Goal: Task Accomplishment & Management: Complete application form

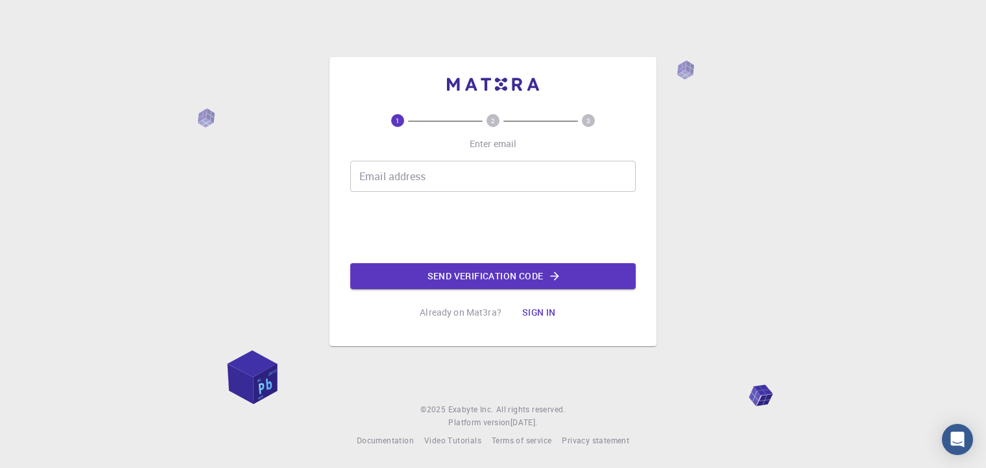
click at [398, 173] on div "Email address Email address" at bounding box center [492, 176] width 285 height 31
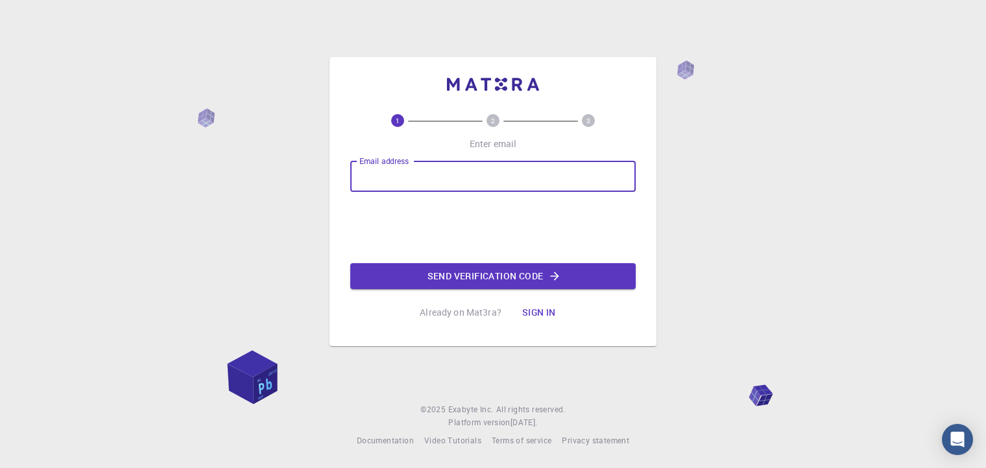
type input "[EMAIL_ADDRESS][DOMAIN_NAME]"
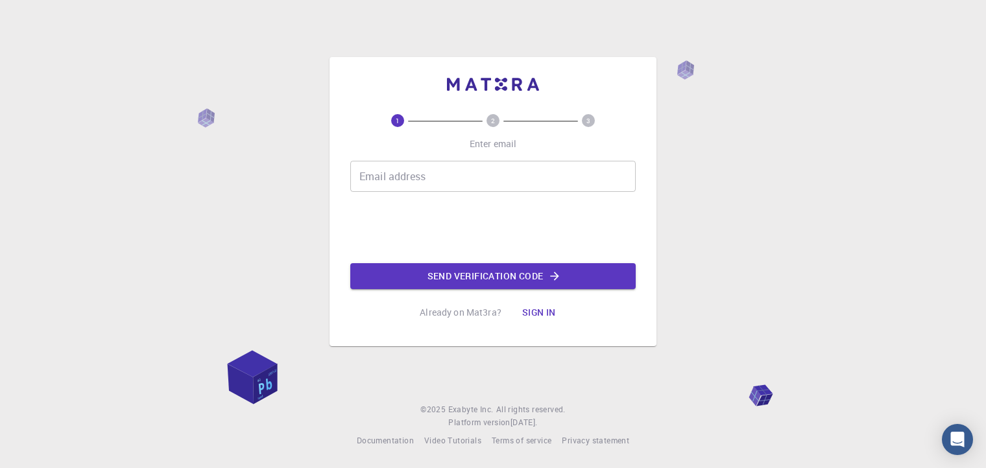
click at [395, 174] on input "Email address" at bounding box center [492, 176] width 285 height 31
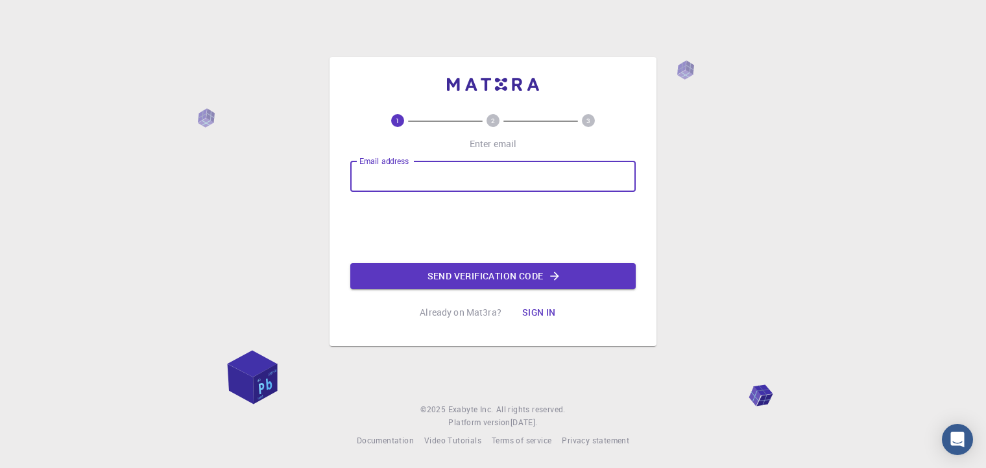
type input "[EMAIL_ADDRESS][DOMAIN_NAME]"
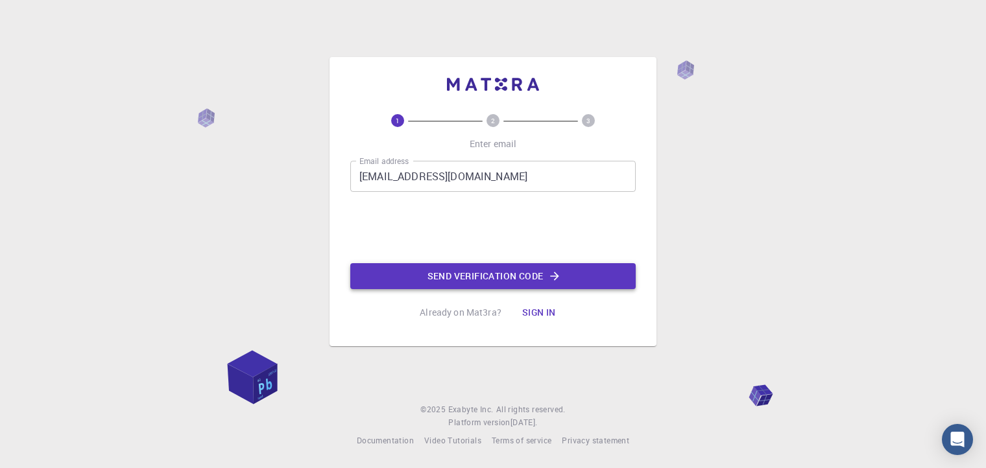
click at [462, 275] on button "Send verification code" at bounding box center [492, 276] width 285 height 26
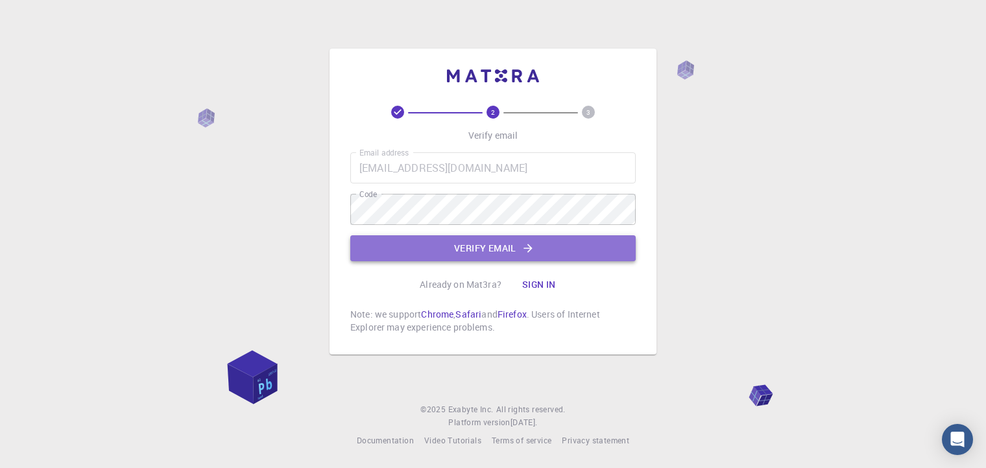
click at [477, 251] on button "Verify email" at bounding box center [492, 248] width 285 height 26
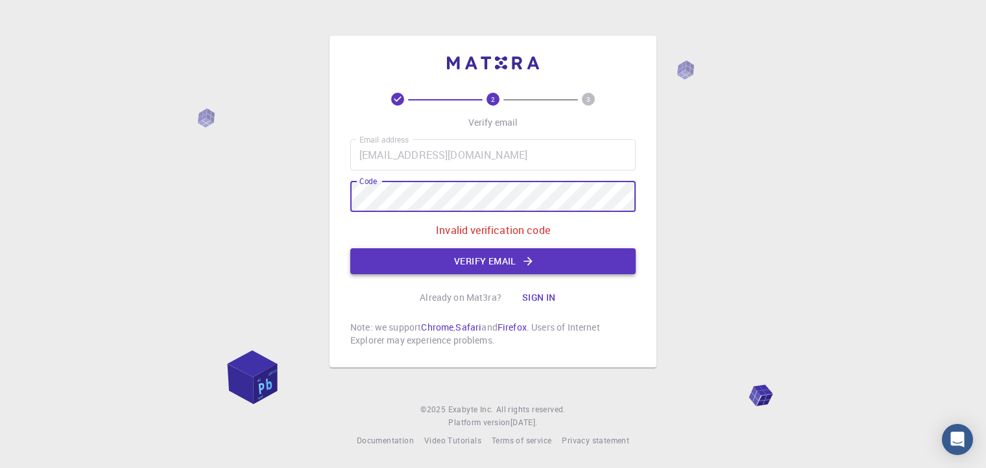
click at [488, 261] on button "Verify email" at bounding box center [492, 261] width 285 height 26
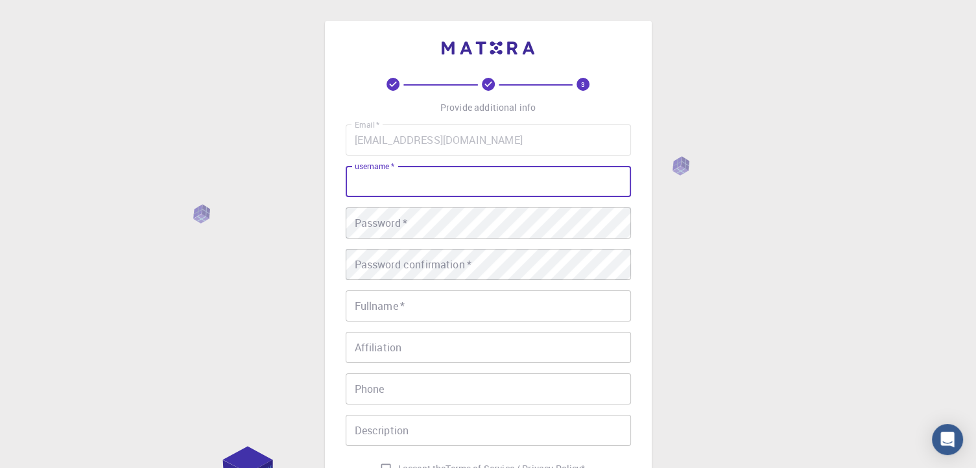
click at [413, 181] on input "username   *" at bounding box center [488, 181] width 285 height 31
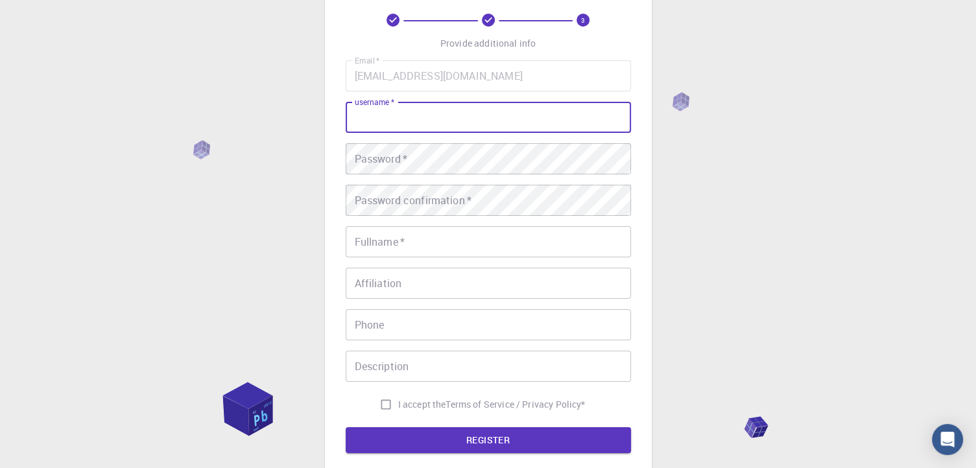
scroll to position [62, 0]
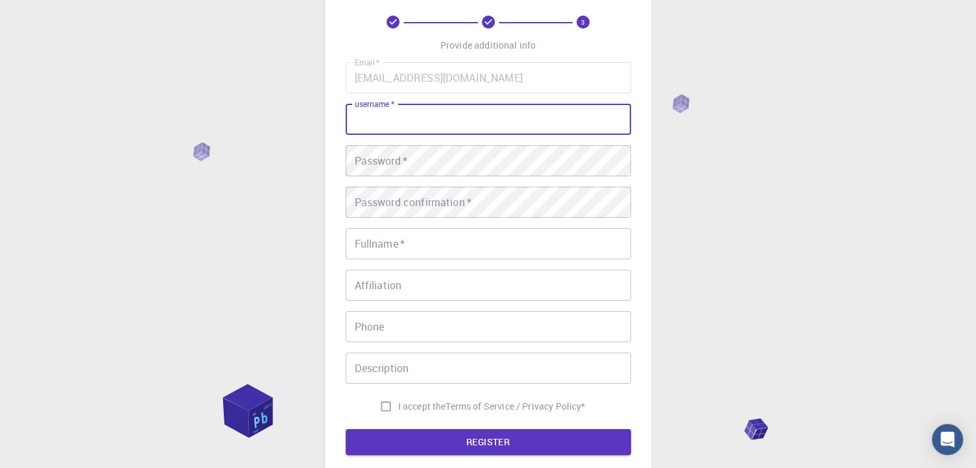
type input "r"
type input "R"
type input "rpmugus84"
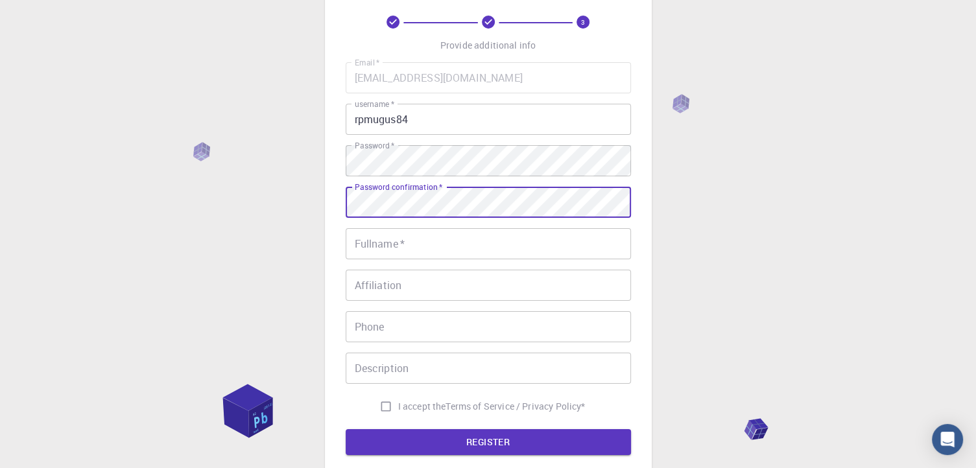
click at [377, 241] on input "Fullname   *" at bounding box center [488, 243] width 285 height 31
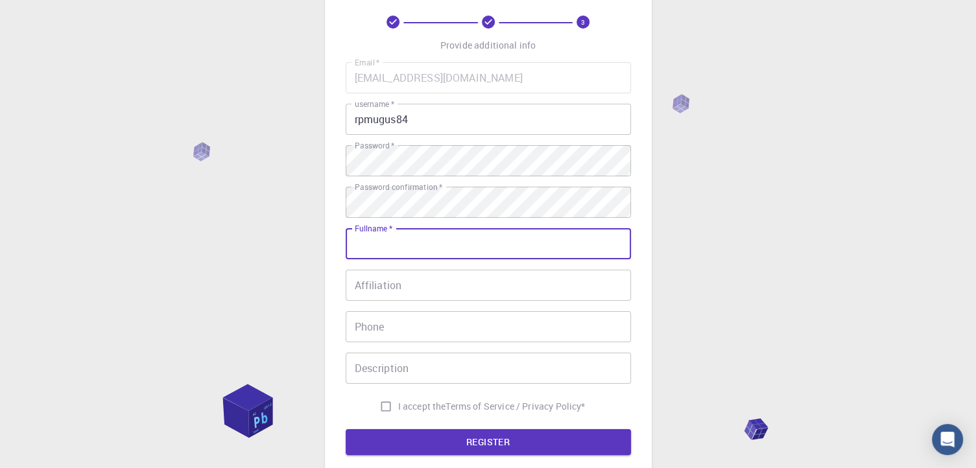
type input "[PERSON_NAME]"
click at [371, 289] on input "Affiliation" at bounding box center [488, 285] width 285 height 31
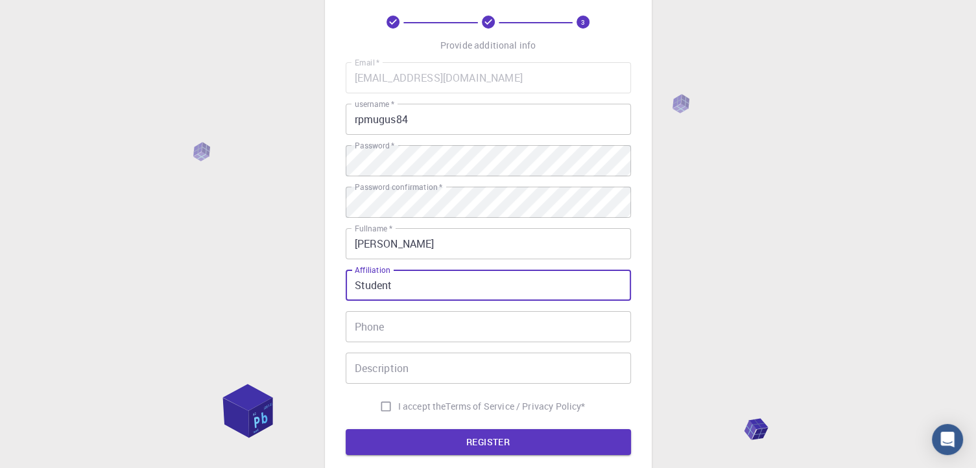
type input "Student"
click at [372, 327] on input "Phone" at bounding box center [488, 326] width 285 height 31
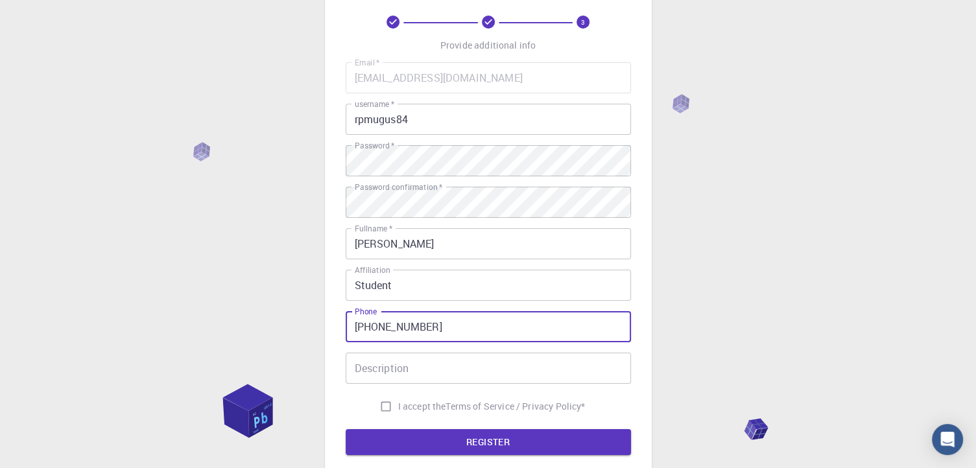
type input "[PHONE_NUMBER]"
click at [383, 368] on input "Description" at bounding box center [488, 368] width 285 height 31
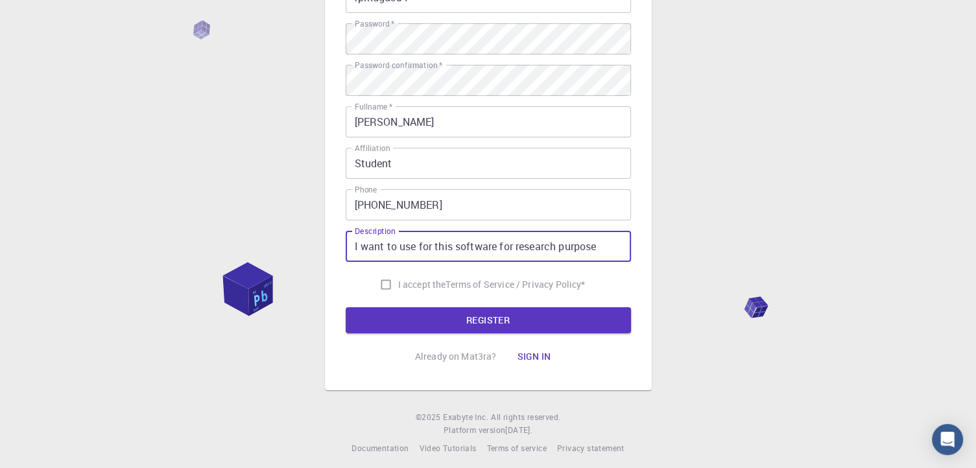
scroll to position [192, 0]
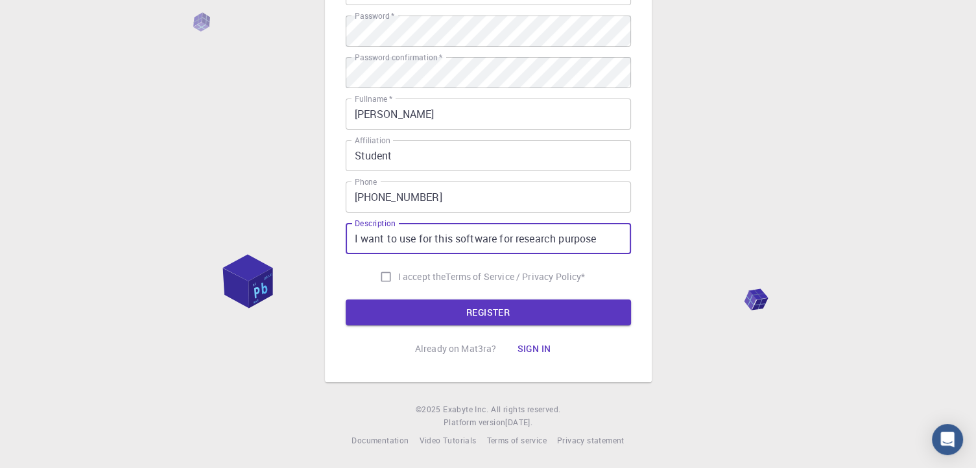
type input "I want to use for this software for research purpose"
click at [383, 276] on input "I accept the Terms of Service / Privacy Policy *" at bounding box center [386, 277] width 25 height 25
checkbox input "true"
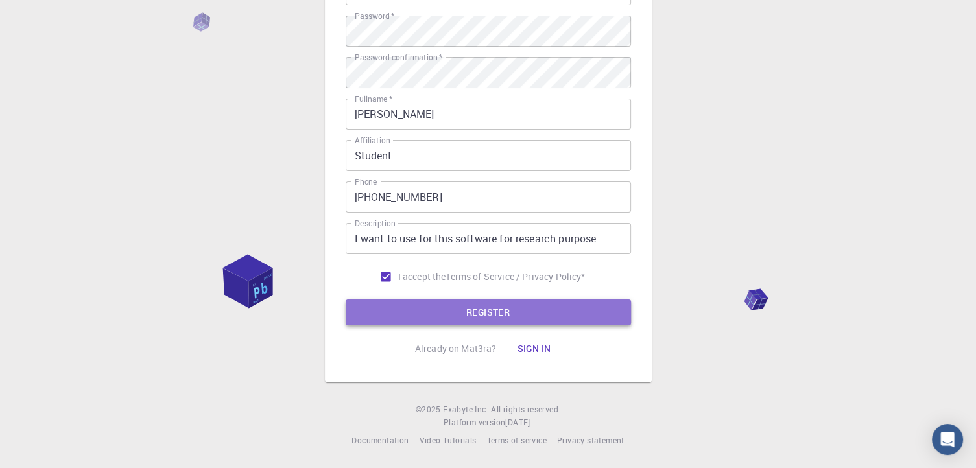
click at [481, 313] on button "REGISTER" at bounding box center [488, 313] width 285 height 26
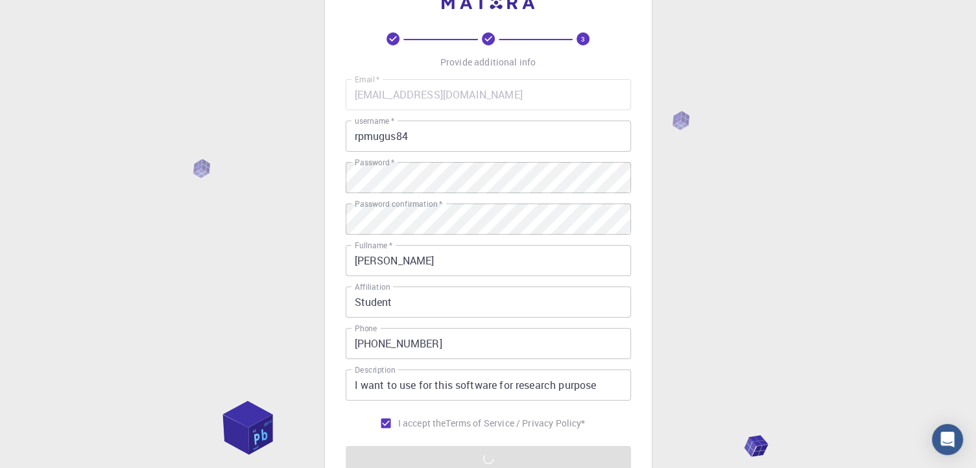
scroll to position [130, 0]
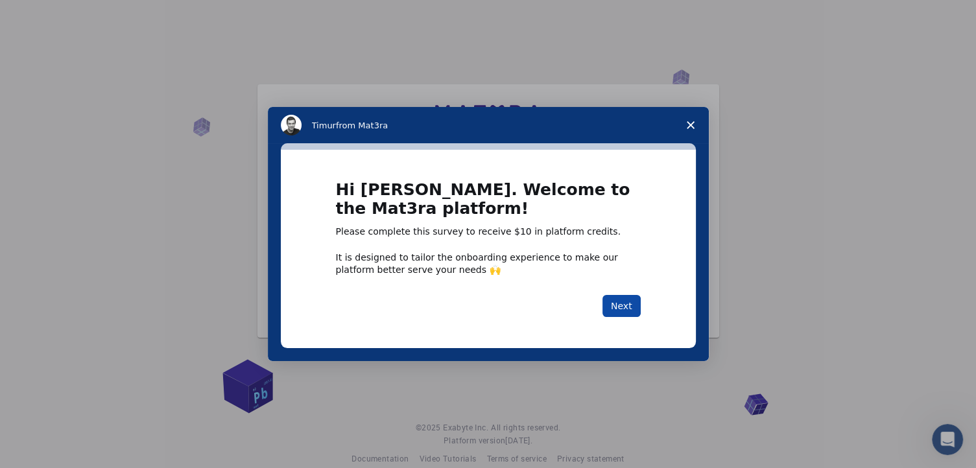
click at [623, 307] on button "Next" at bounding box center [622, 306] width 38 height 22
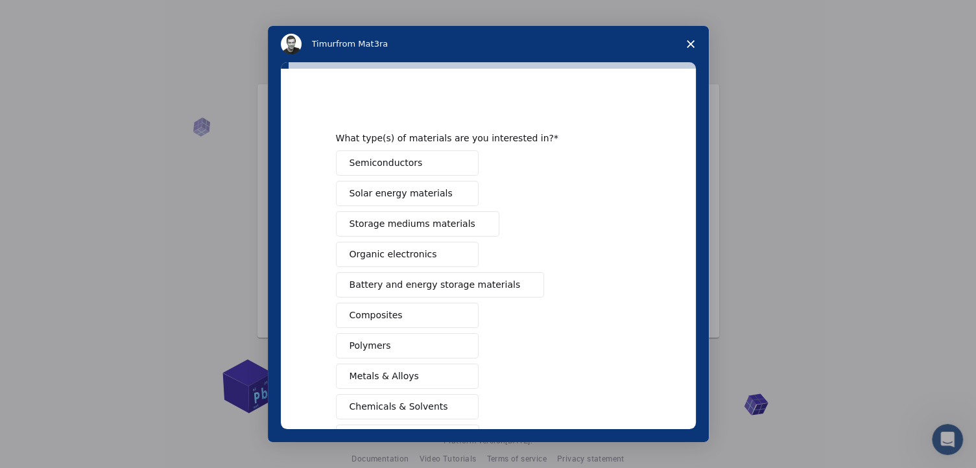
click at [396, 165] on span "Semiconductors" at bounding box center [386, 163] width 73 height 14
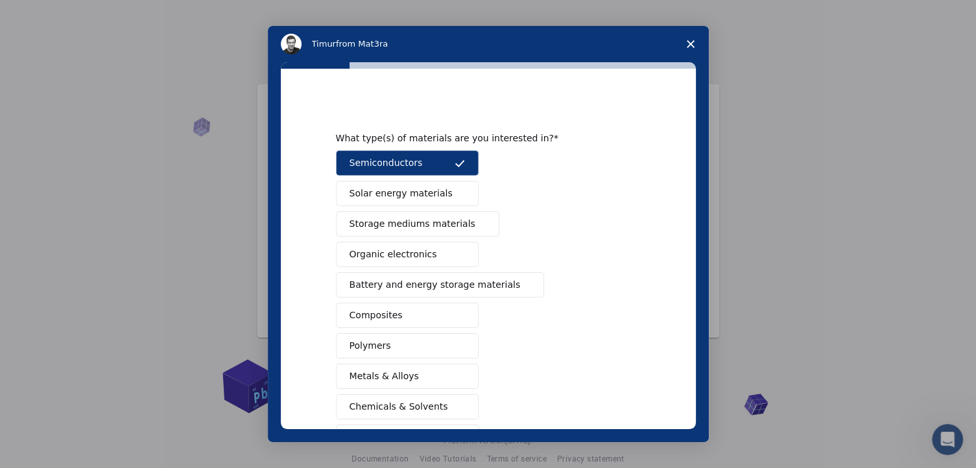
click at [383, 202] on button "Solar energy materials" at bounding box center [407, 193] width 143 height 25
click at [394, 228] on span "Storage mediums materials" at bounding box center [413, 224] width 126 height 14
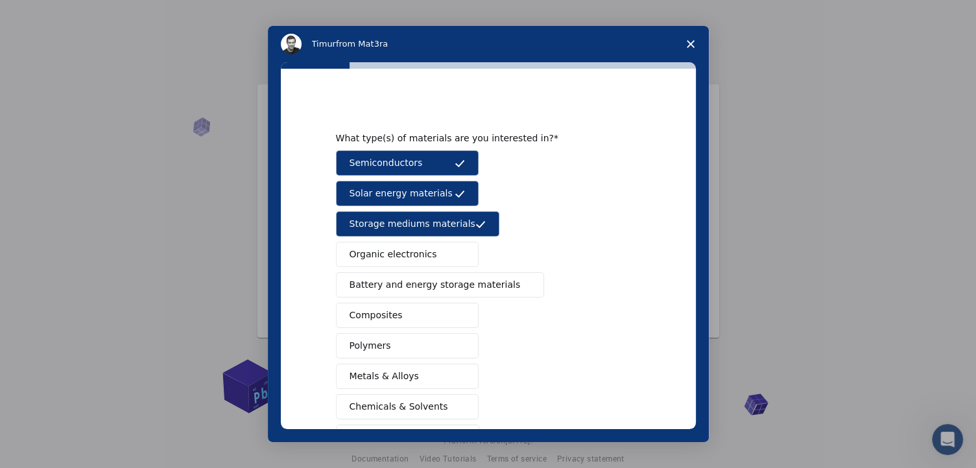
click at [429, 284] on span "Battery and energy storage materials" at bounding box center [435, 285] width 171 height 14
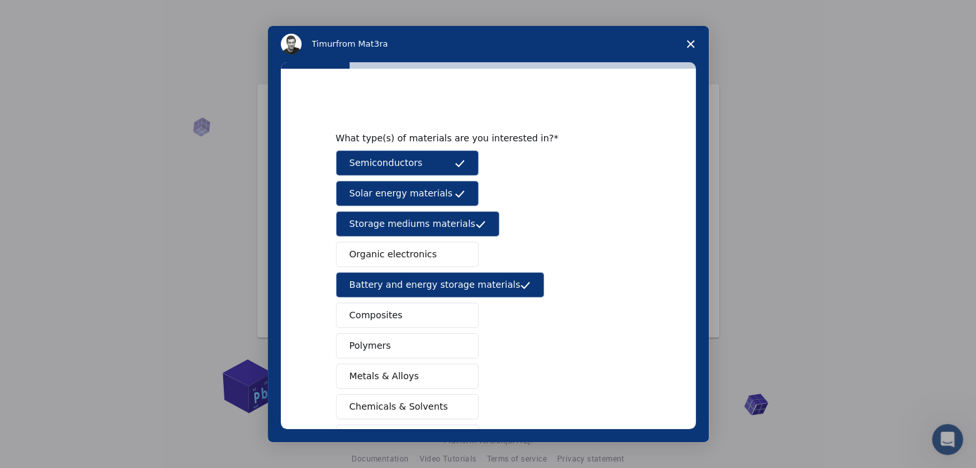
click at [392, 317] on span "Composites" at bounding box center [376, 316] width 53 height 14
click at [392, 344] on button "Polymers" at bounding box center [407, 345] width 143 height 25
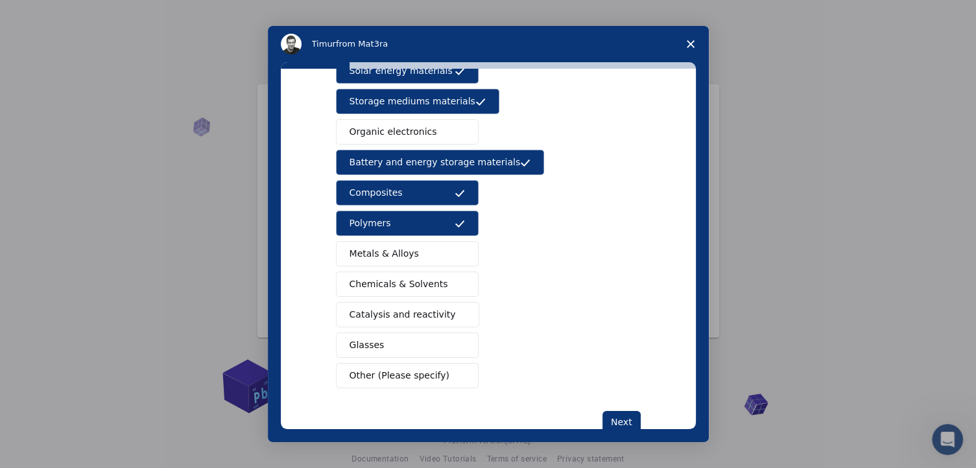
scroll to position [130, 0]
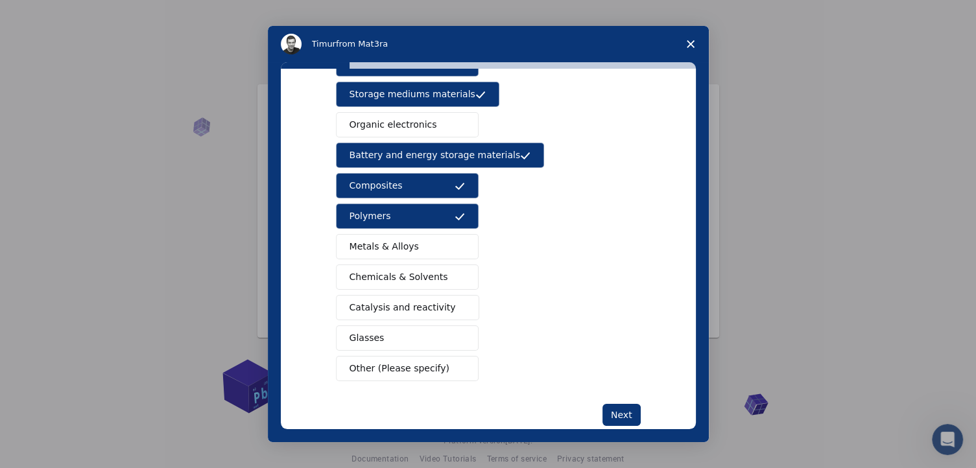
click at [395, 246] on span "Metals & Alloys" at bounding box center [384, 247] width 69 height 14
click at [390, 307] on span "Catalysis and reactivity" at bounding box center [403, 308] width 106 height 14
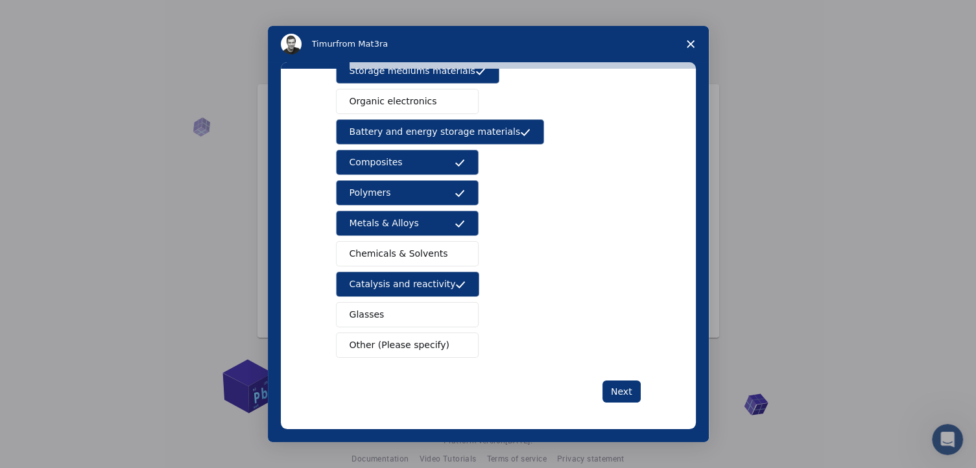
scroll to position [154, 0]
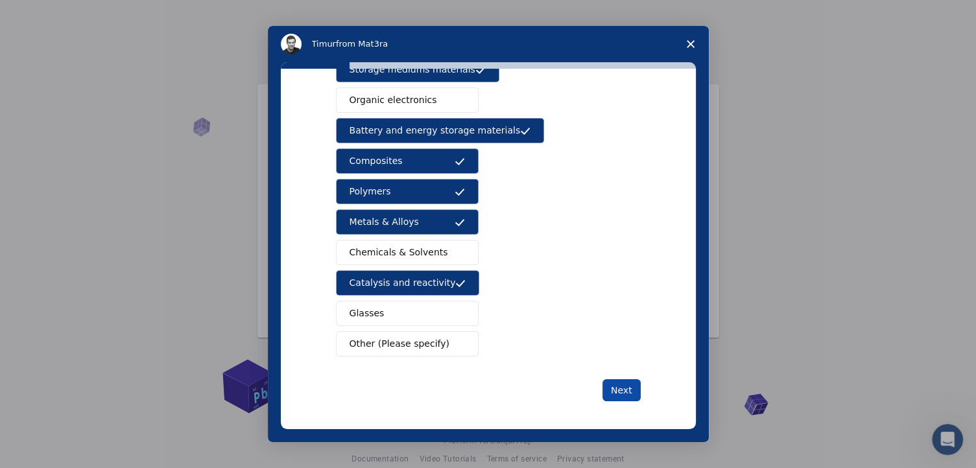
click at [618, 389] on button "Next" at bounding box center [622, 390] width 38 height 22
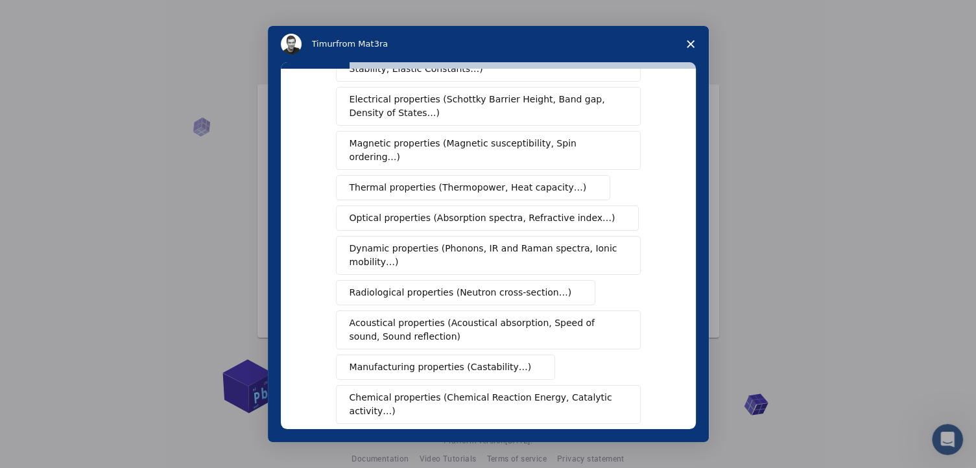
scroll to position [0, 0]
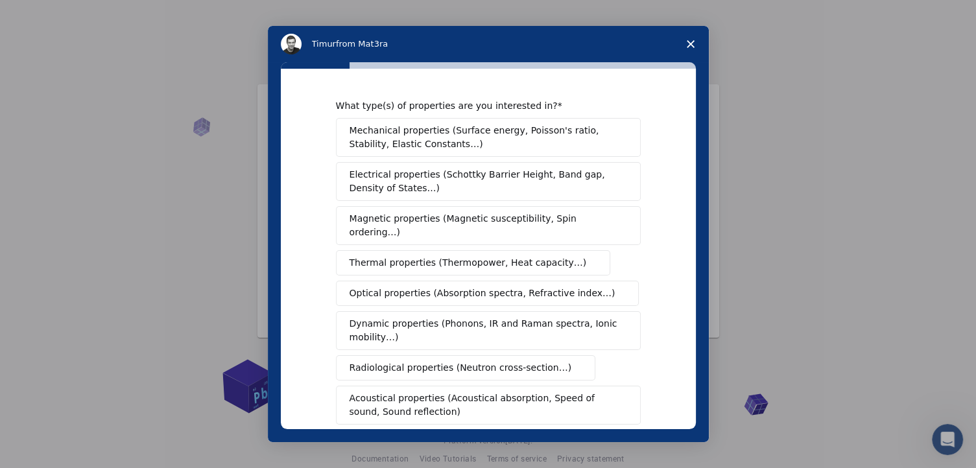
click at [376, 134] on span "Mechanical properties (Surface energy, Poisson's ratio, Stability, Elastic Cons…" at bounding box center [485, 137] width 270 height 27
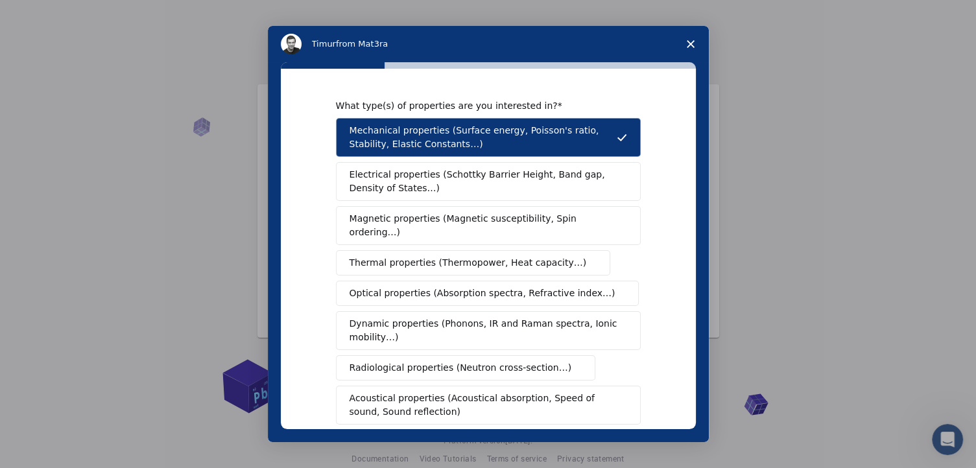
click at [396, 184] on span "Electrical properties (Schottky Barrier Height, Band gap, Density of States…)" at bounding box center [485, 181] width 270 height 27
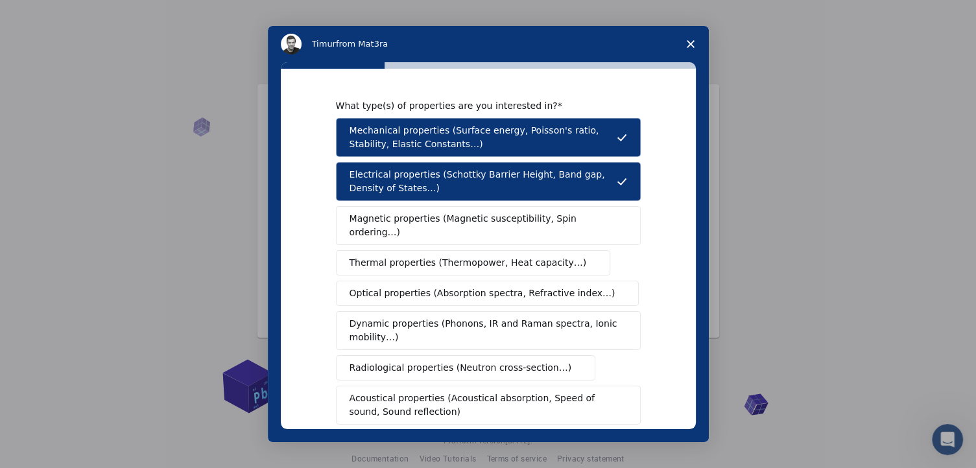
click at [404, 226] on button "Magnetic properties (Magnetic susceptibility, Spin ordering…)" at bounding box center [488, 225] width 305 height 39
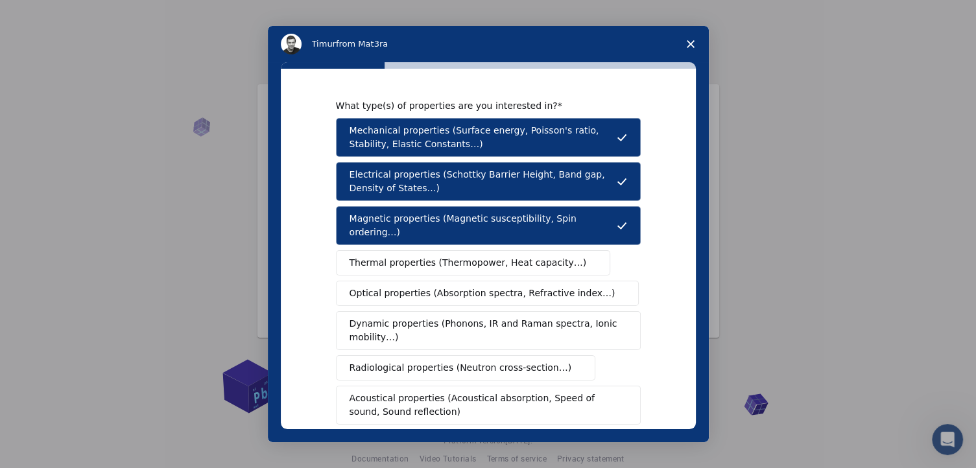
click at [402, 256] on span "Thermal properties (Thermopower, Heat capacity…)" at bounding box center [468, 263] width 237 height 14
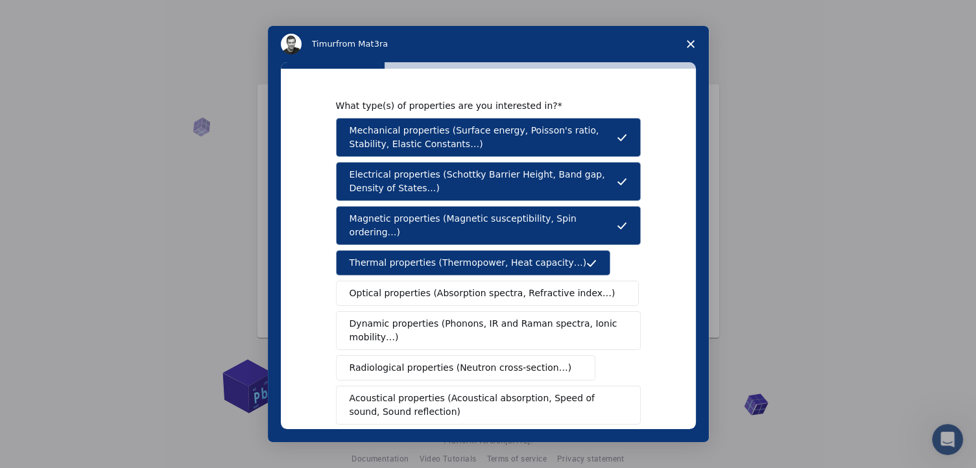
click at [403, 287] on span "Optical properties (Absorption spectra, Refractive index…)" at bounding box center [483, 294] width 266 height 14
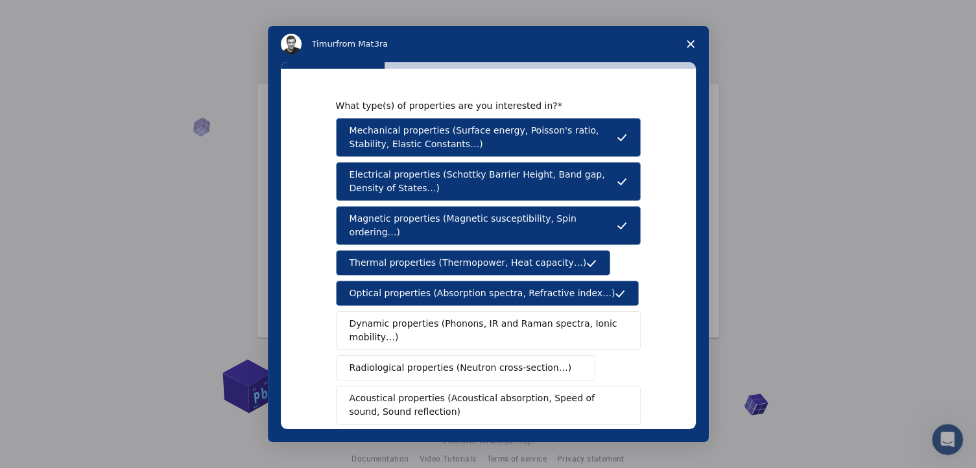
click at [402, 317] on span "Dynamic properties (Phonons, IR and Raman spectra, Ionic mobility…)" at bounding box center [484, 330] width 269 height 27
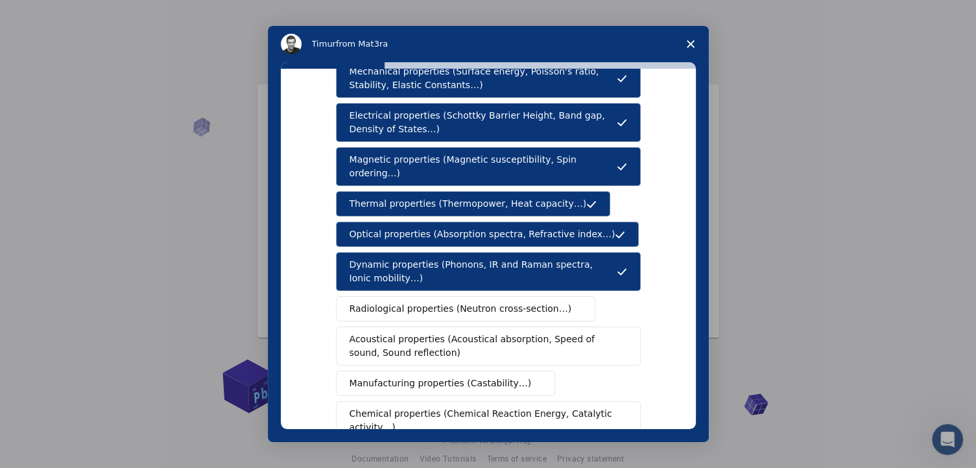
scroll to position [130, 0]
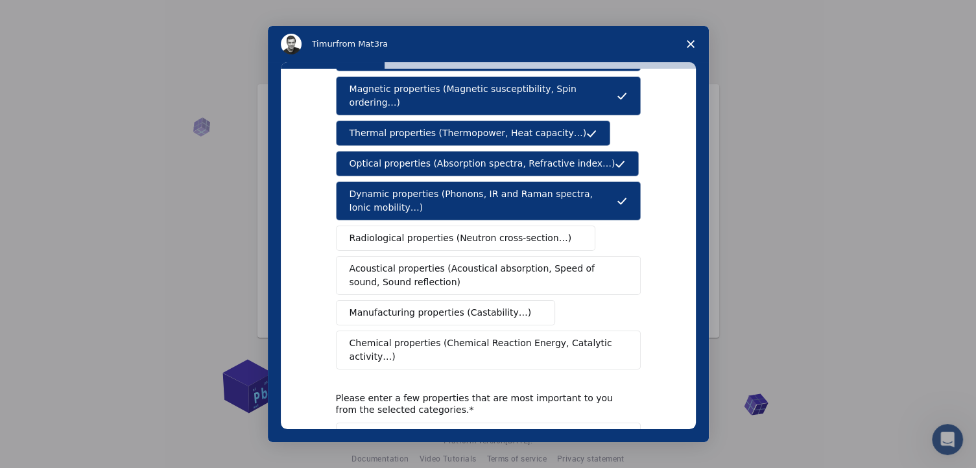
click at [397, 306] on span "Manufacturing properties (Castability…)" at bounding box center [441, 313] width 182 height 14
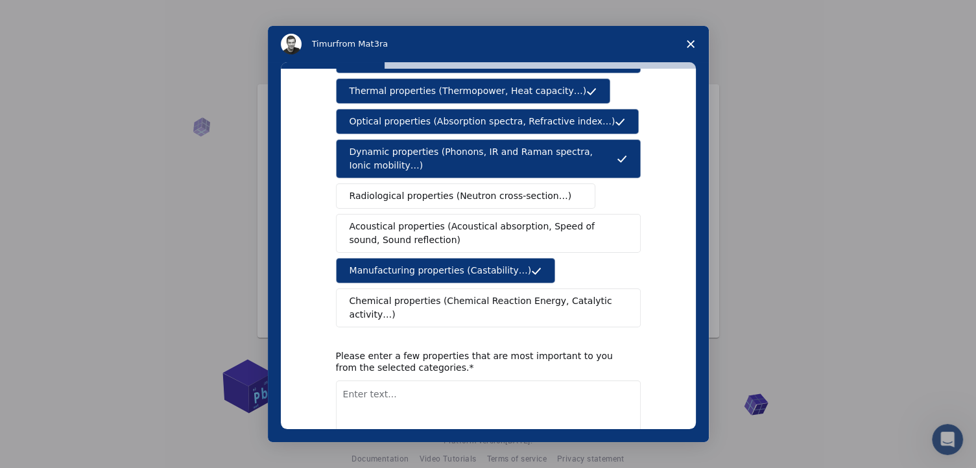
scroll to position [195, 0]
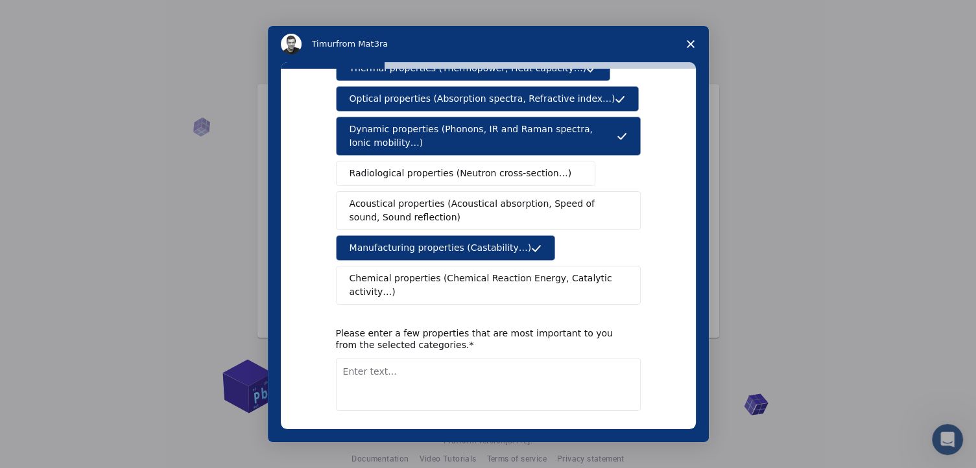
click at [368, 358] on textarea "Enter text..." at bounding box center [488, 384] width 305 height 53
type textarea "m"
type textarea "Mechanical properties and manufacturing properties"
click at [620, 434] on button "Next" at bounding box center [622, 445] width 38 height 22
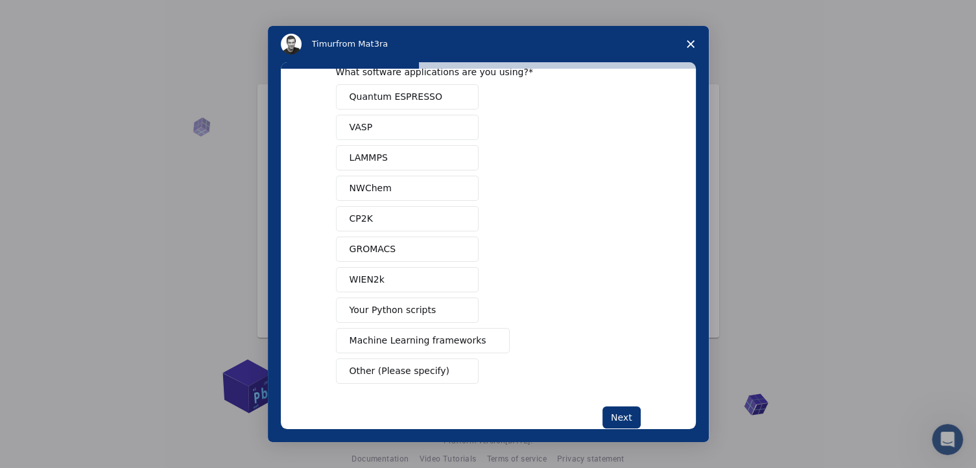
scroll to position [62, 0]
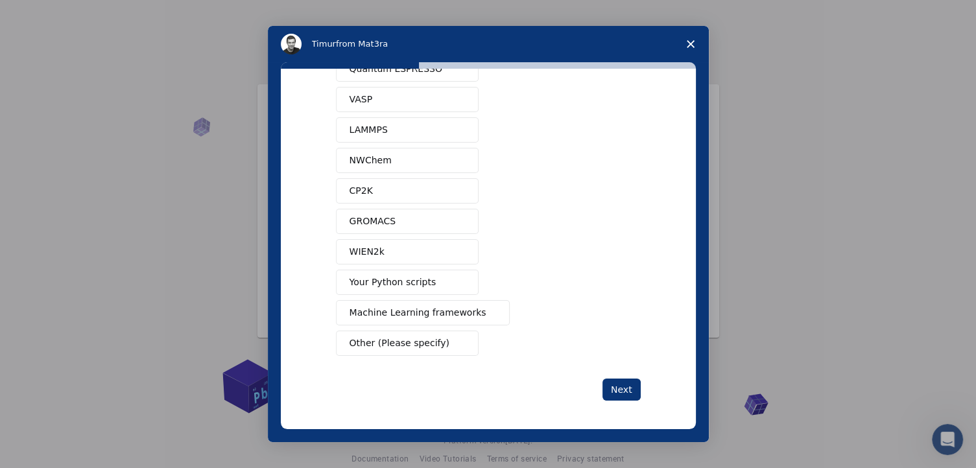
click at [377, 277] on span "Your Python scripts" at bounding box center [393, 283] width 87 height 14
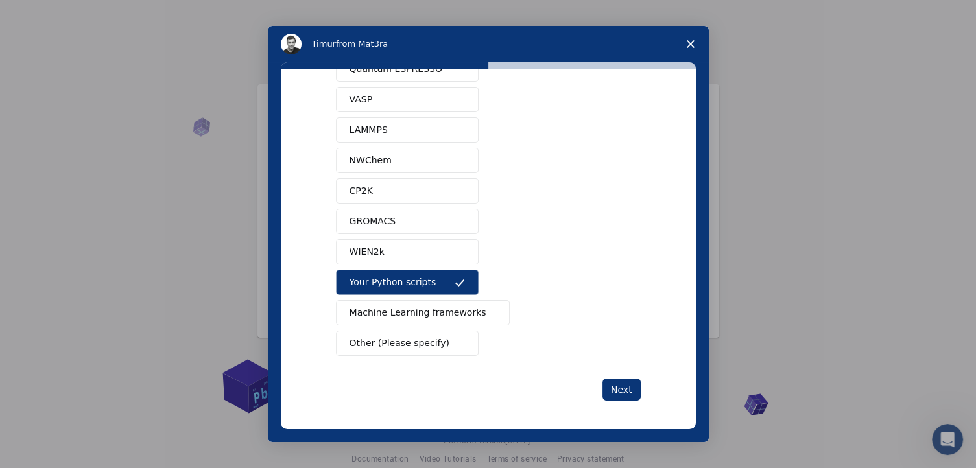
click at [383, 316] on span "Machine Learning frameworks" at bounding box center [418, 313] width 137 height 14
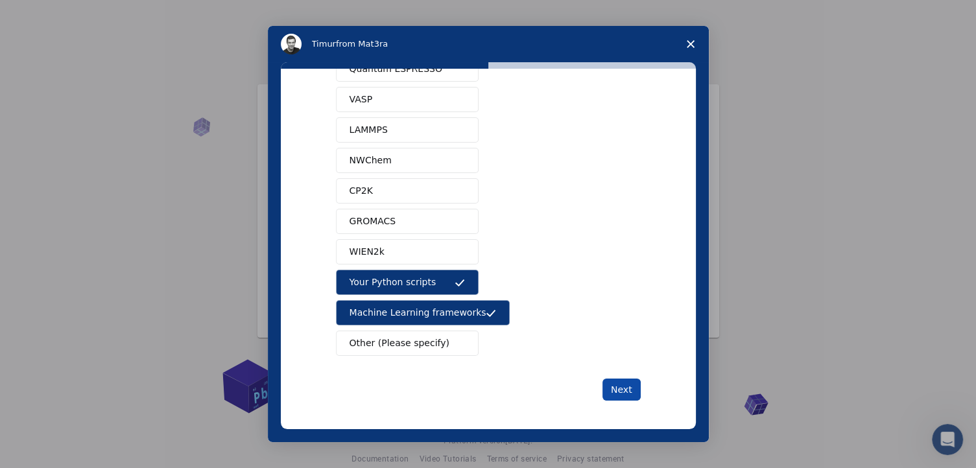
click at [616, 389] on button "Next" at bounding box center [622, 390] width 38 height 22
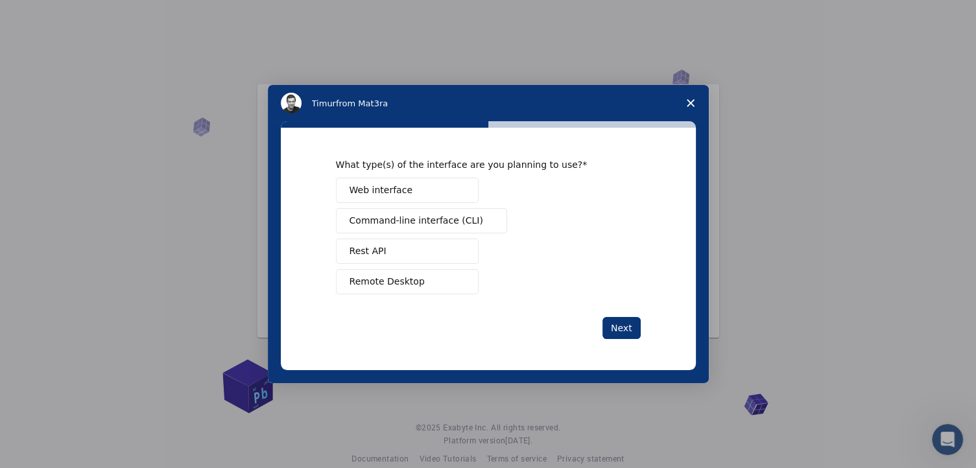
scroll to position [0, 0]
click at [409, 195] on button "Web interface" at bounding box center [407, 190] width 143 height 25
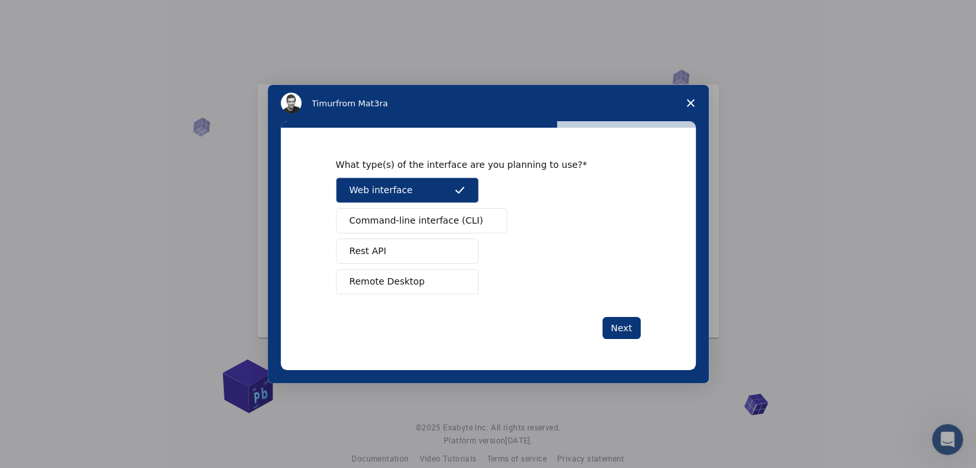
click at [408, 219] on span "Command-line interface (CLI)" at bounding box center [417, 221] width 134 height 14
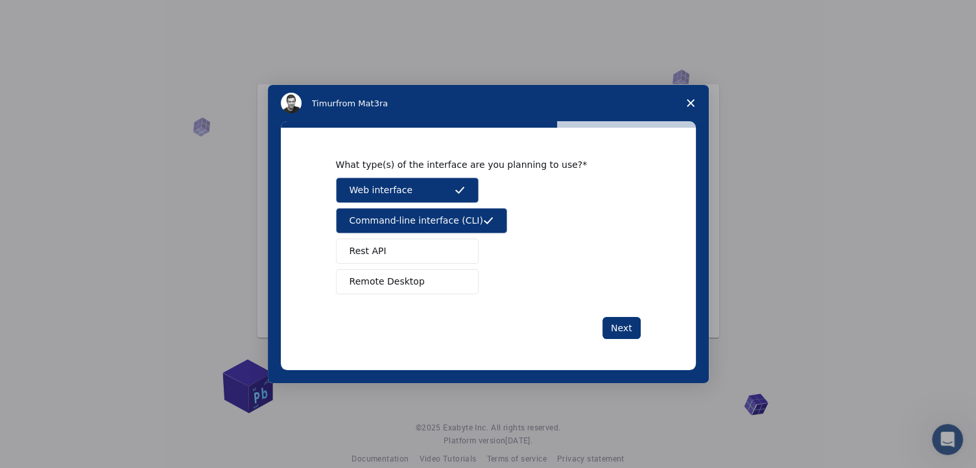
click at [405, 256] on button "Rest API" at bounding box center [407, 251] width 143 height 25
click at [405, 278] on span "Remote Desktop" at bounding box center [387, 282] width 75 height 14
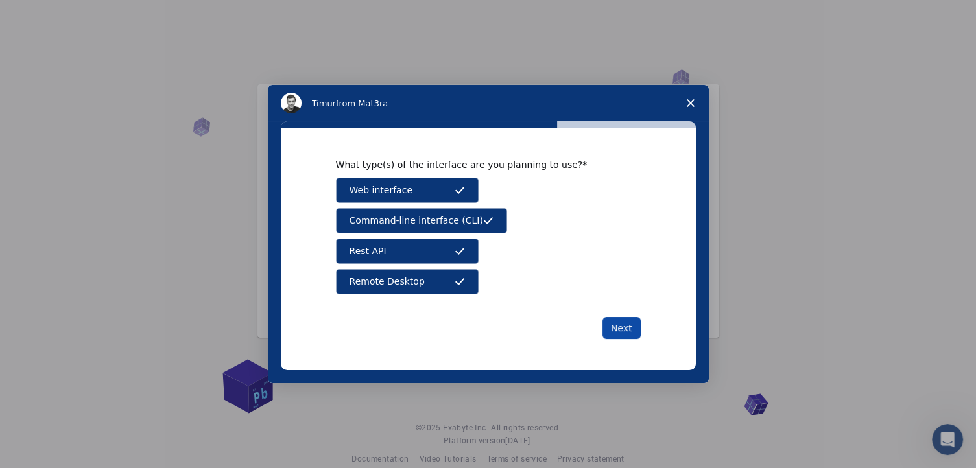
click at [625, 326] on button "Next" at bounding box center [622, 328] width 38 height 22
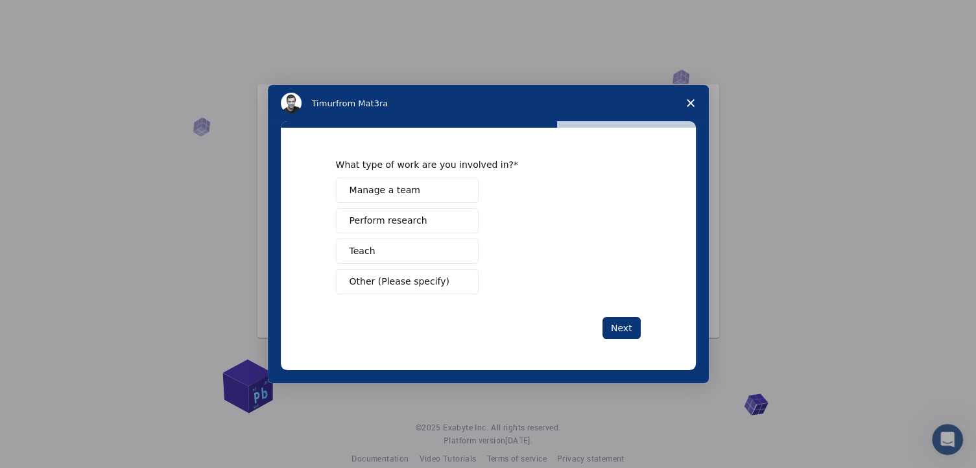
click at [396, 222] on span "Perform research" at bounding box center [389, 221] width 78 height 14
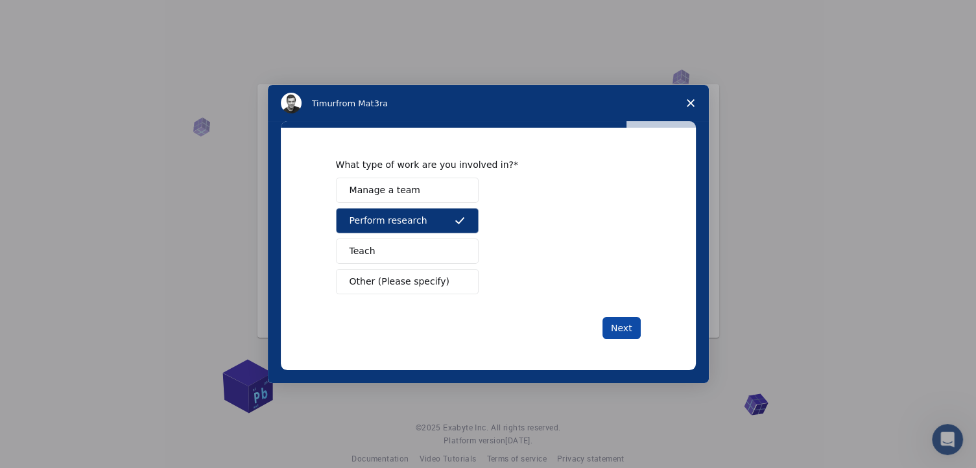
click at [617, 326] on button "Next" at bounding box center [622, 328] width 38 height 22
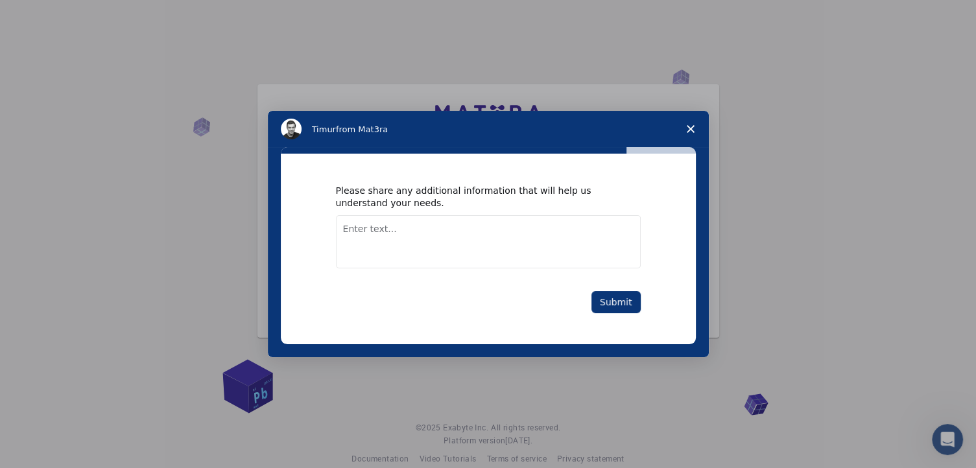
click at [368, 232] on textarea "Enter text..." at bounding box center [488, 241] width 305 height 53
click at [492, 230] on textarea "I am doing and going on research omn matereals" at bounding box center [488, 241] width 305 height 53
click at [523, 229] on textarea "I am doing and going on research on matereals" at bounding box center [488, 241] width 305 height 53
click at [387, 232] on textarea "I am doing and going on research on materials" at bounding box center [488, 241] width 305 height 53
click at [532, 232] on textarea "I am doing research and going on research on materials" at bounding box center [488, 241] width 305 height 53
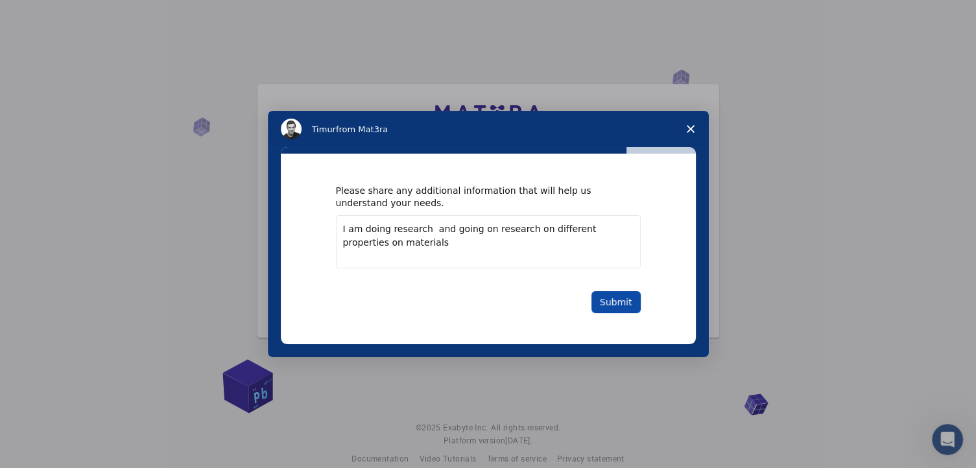
type textarea "I am doing research and going on research on different properties on materials"
click at [614, 298] on button "Submit" at bounding box center [616, 302] width 49 height 22
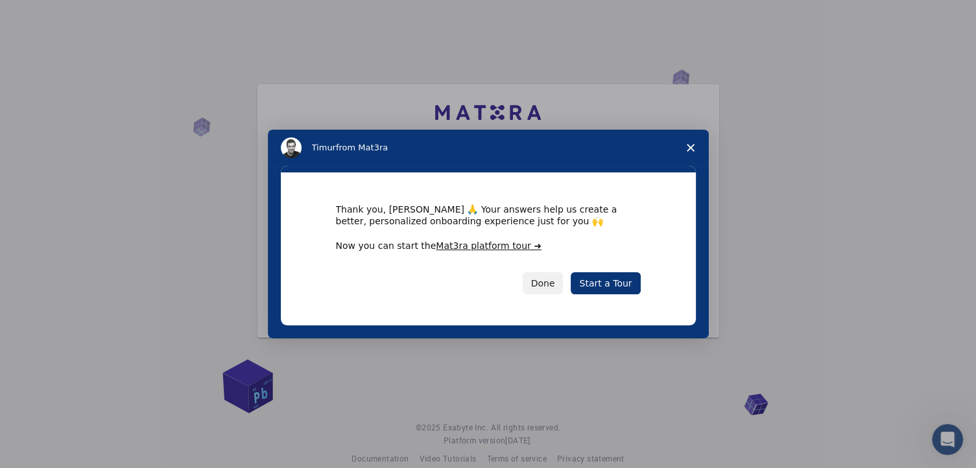
click at [446, 252] on div "Now you can start the Mat3ra platform tour ➜" at bounding box center [488, 246] width 305 height 13
click at [610, 287] on link "Start a Tour" at bounding box center [605, 283] width 69 height 22
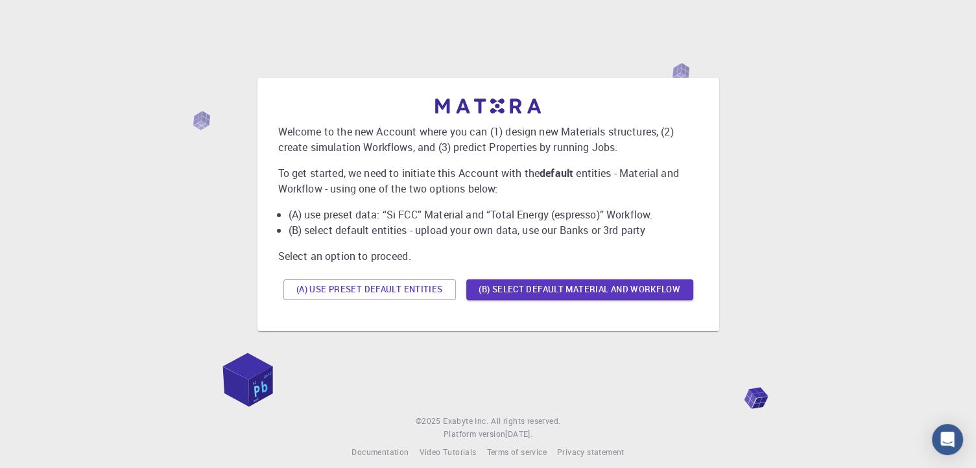
scroll to position [18, 0]
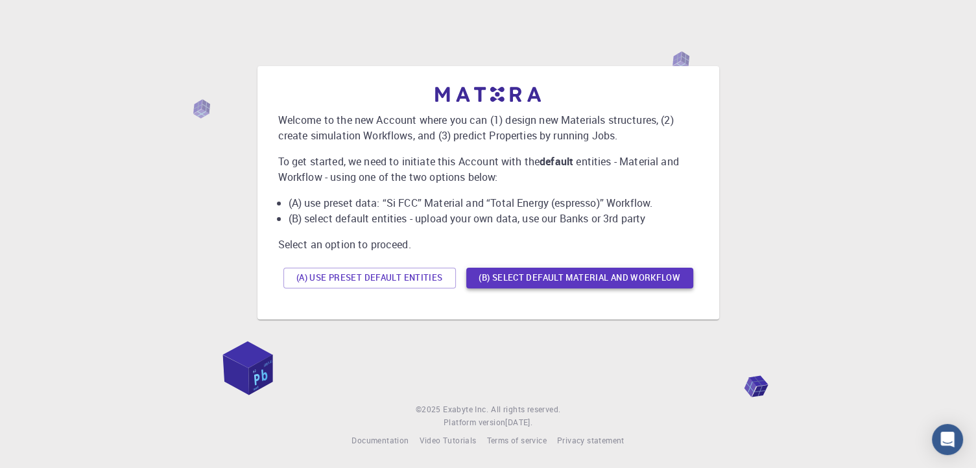
click at [550, 281] on button "(B) Select default material and workflow" at bounding box center [579, 278] width 227 height 21
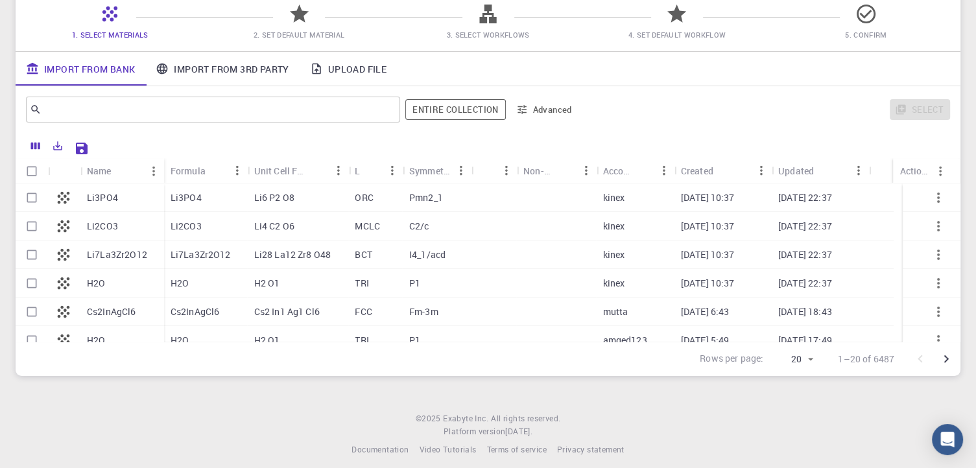
scroll to position [121, 0]
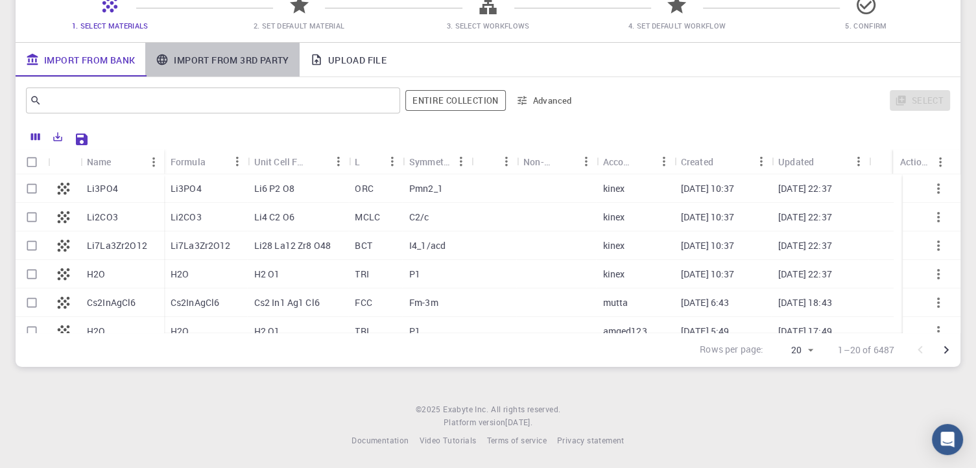
click at [254, 61] on link "Import From 3rd Party" at bounding box center [222, 60] width 154 height 34
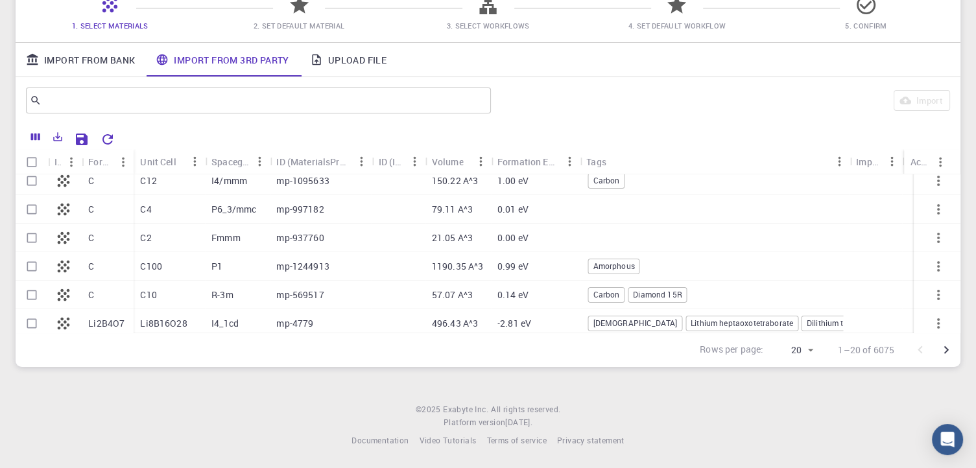
scroll to position [0, 0]
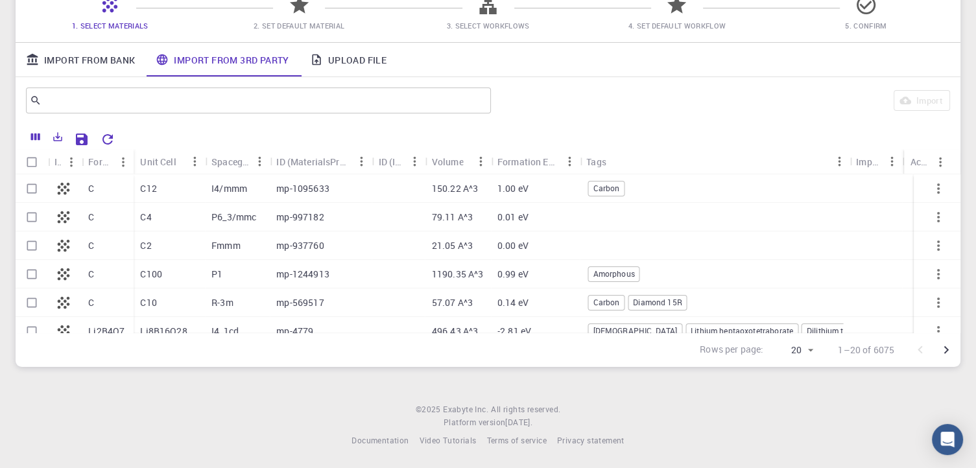
click at [350, 59] on link "Upload File" at bounding box center [348, 60] width 97 height 34
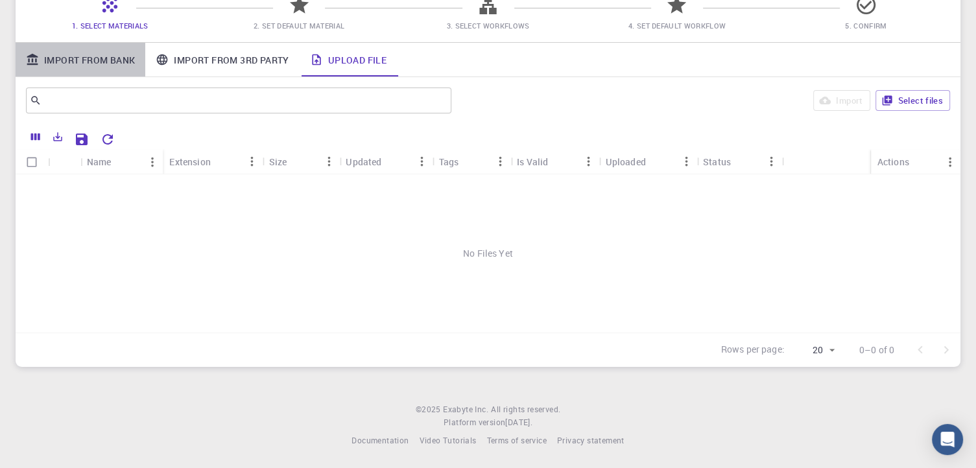
click at [99, 55] on link "Import From Bank" at bounding box center [81, 60] width 130 height 34
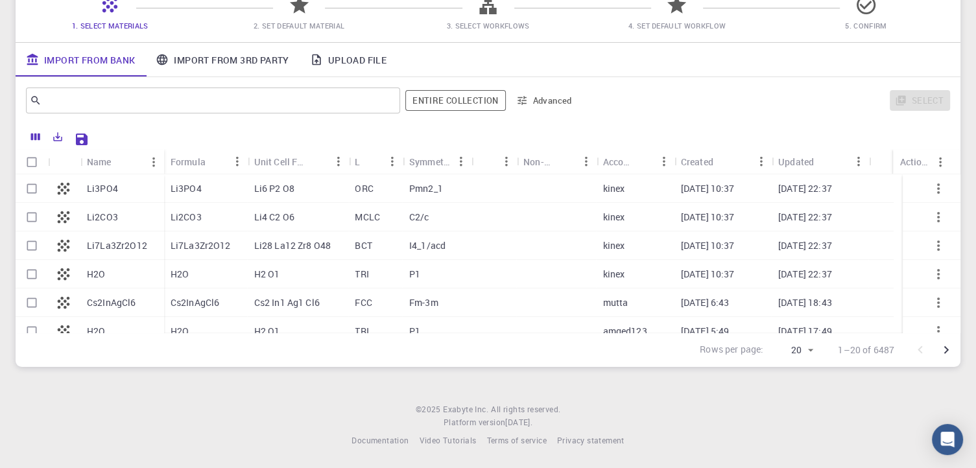
click at [108, 189] on p "Li3PO4" at bounding box center [102, 188] width 31 height 13
checkbox input "true"
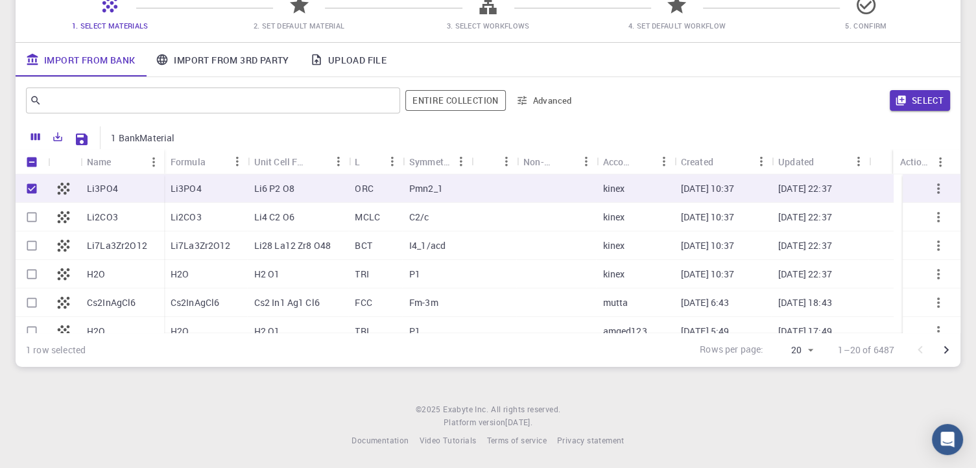
click at [937, 193] on icon "button" at bounding box center [938, 189] width 3 height 10
click at [937, 191] on icon "button" at bounding box center [938, 189] width 3 height 10
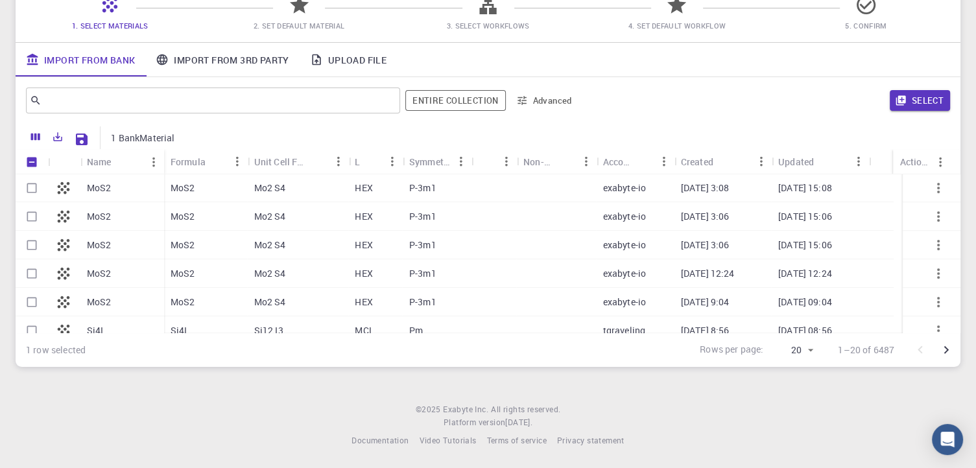
scroll to position [412, 0]
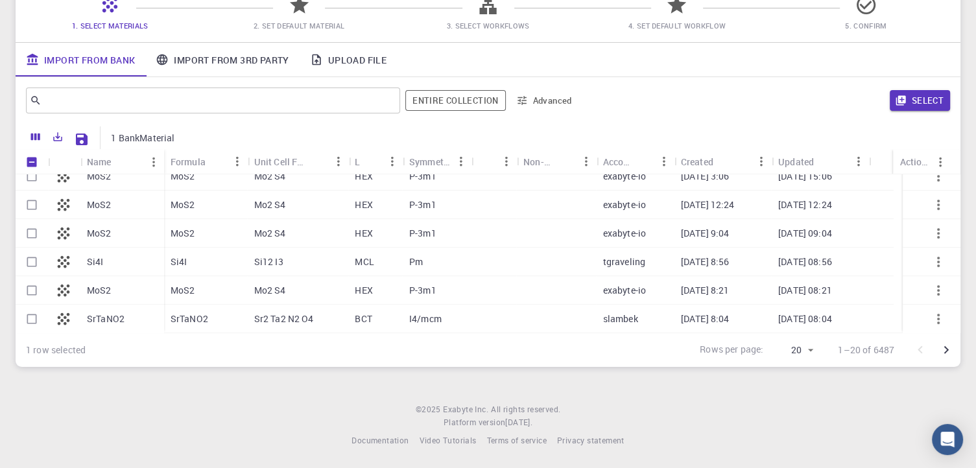
click at [202, 63] on link "Import From 3rd Party" at bounding box center [222, 60] width 154 height 34
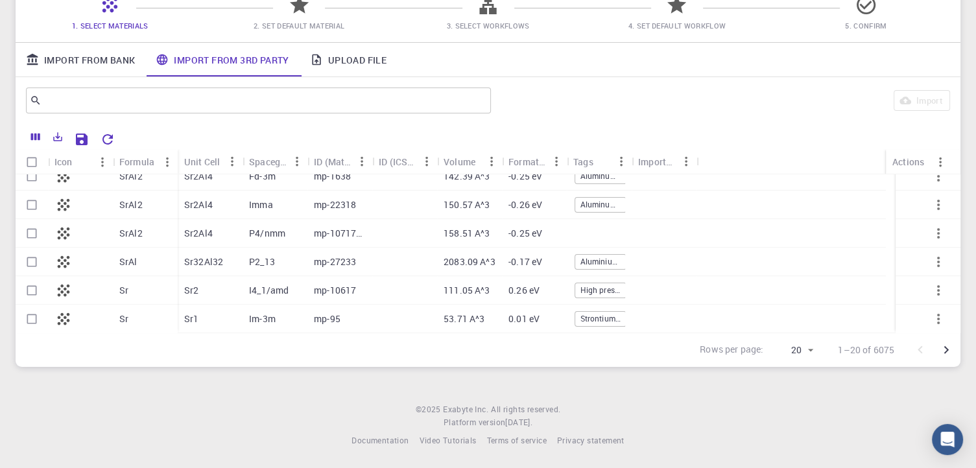
click at [132, 291] on div "Sr" at bounding box center [145, 290] width 65 height 29
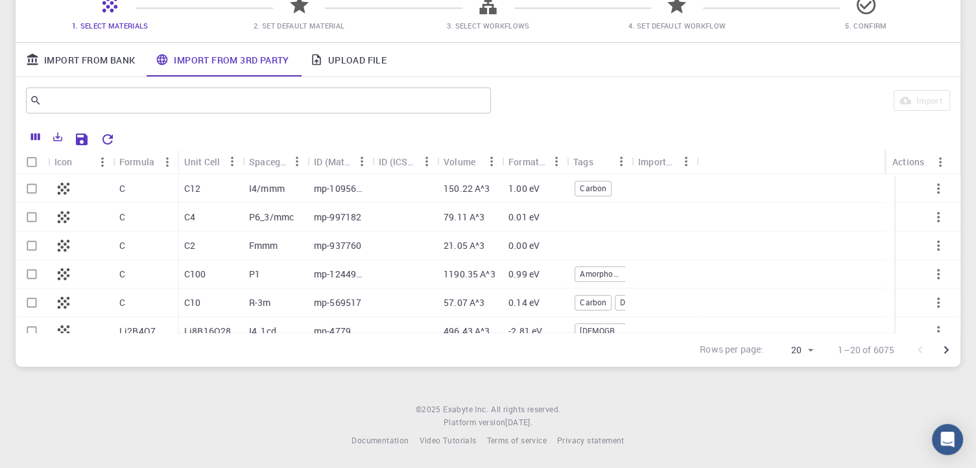
scroll to position [0, 0]
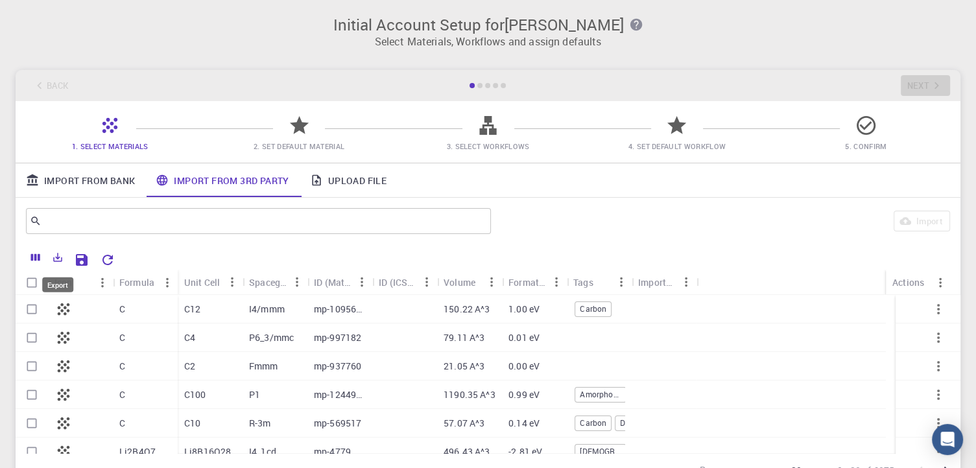
click at [53, 259] on icon "Export" at bounding box center [58, 258] width 12 height 12
click at [114, 305] on li "Download as Excel" at bounding box center [102, 308] width 110 height 23
click at [339, 180] on link "Upload File" at bounding box center [348, 180] width 97 height 34
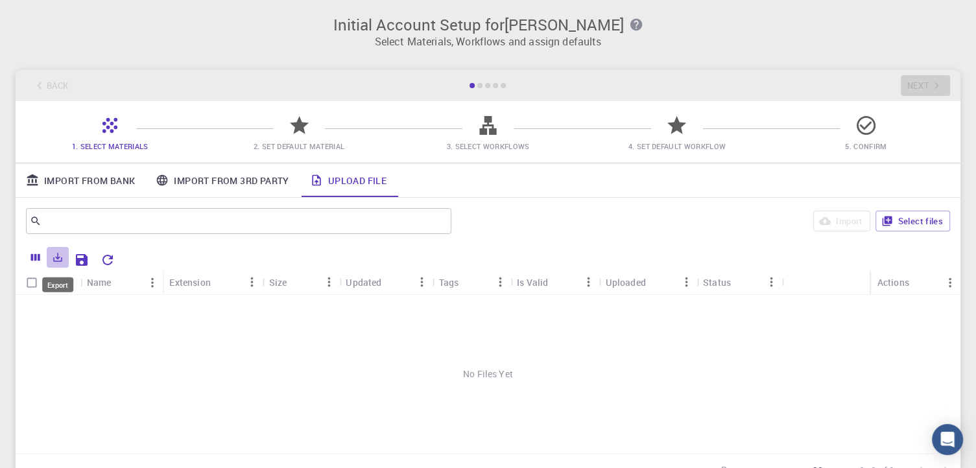
click at [57, 259] on icon "Export" at bounding box center [58, 258] width 12 height 12
